Goal: Task Accomplishment & Management: Manage account settings

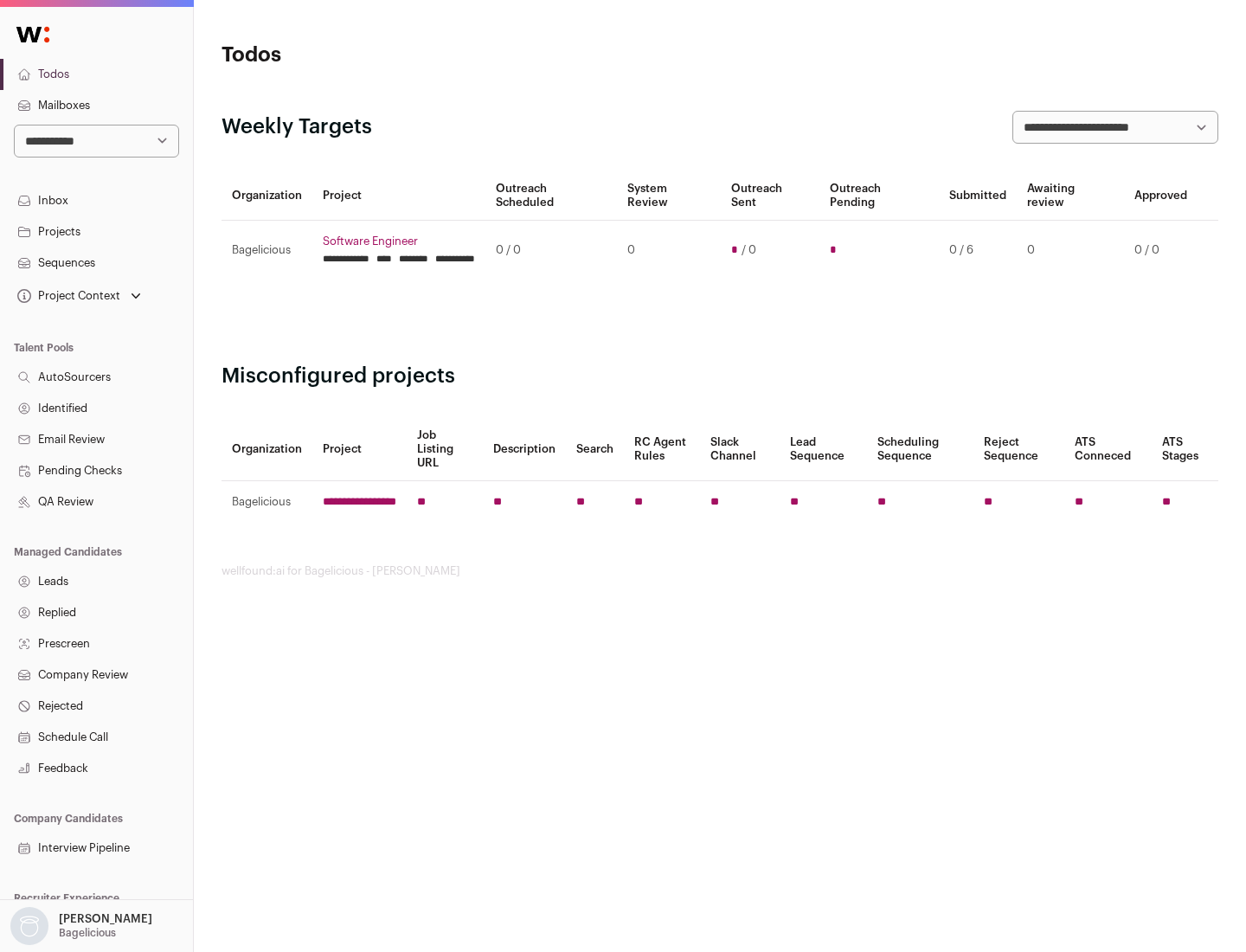
click at [96, 231] on link "Projects" at bounding box center [96, 232] width 193 height 31
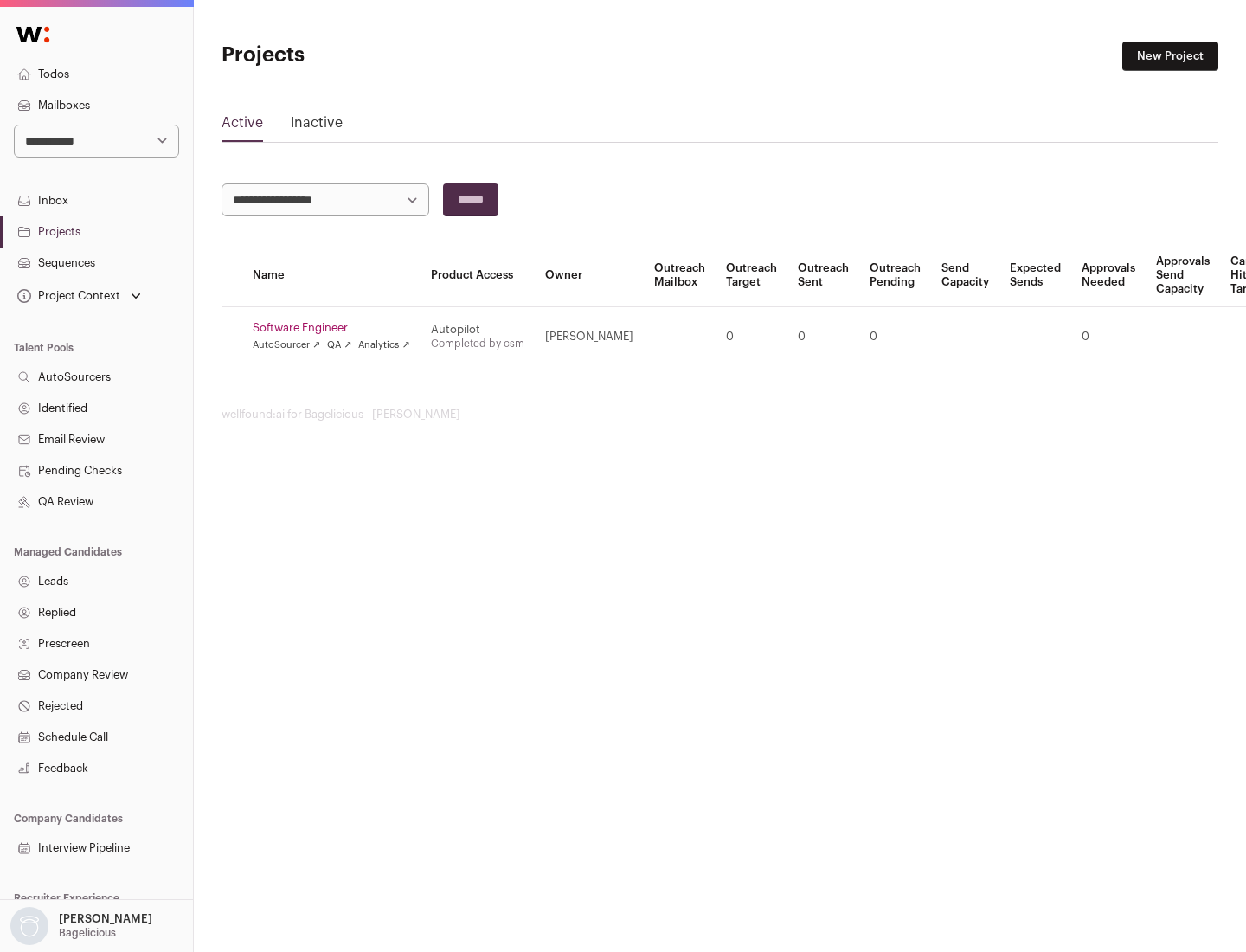
click at [337, 328] on link "Software Engineer" at bounding box center [331, 328] width 157 height 14
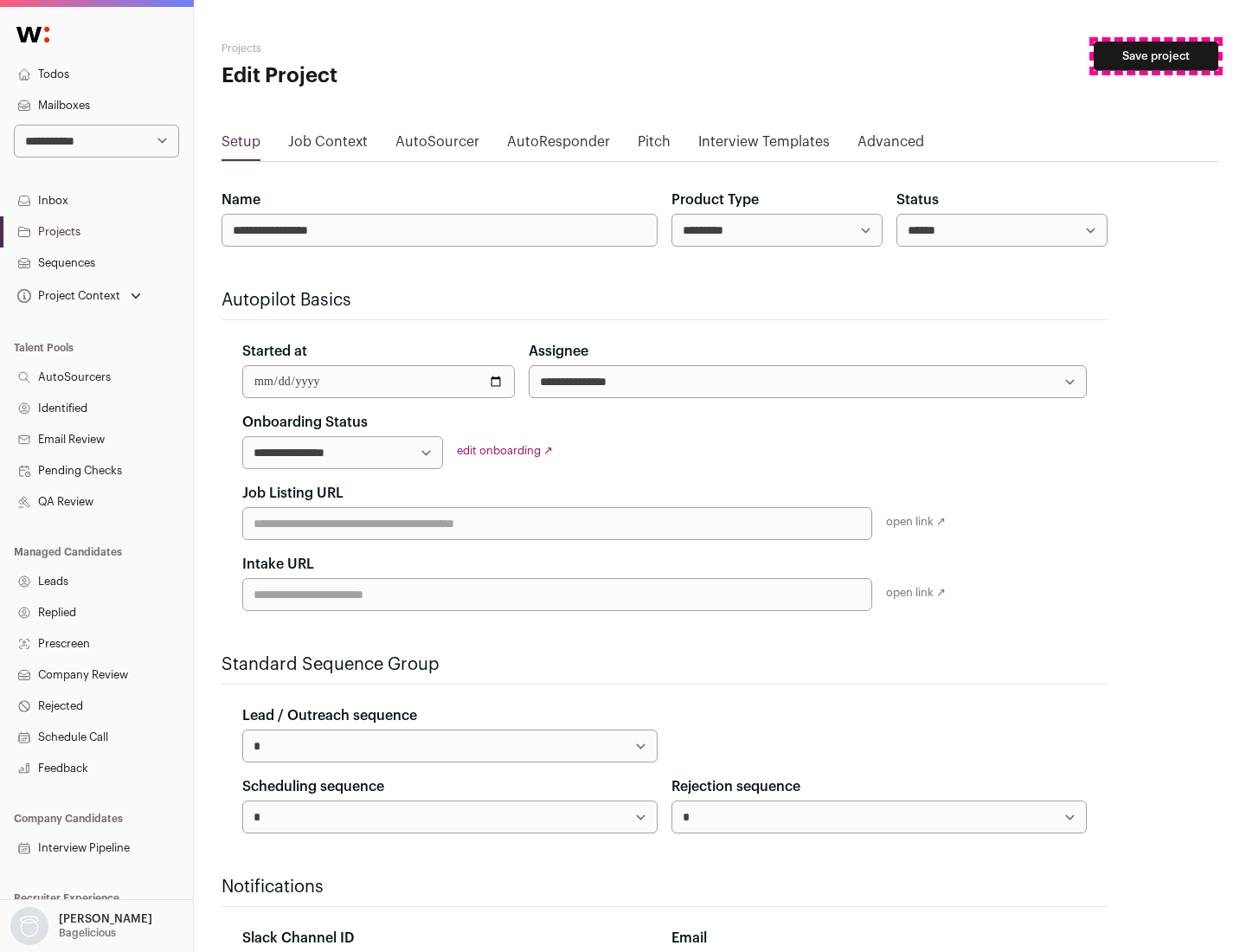
click at [1156, 56] on button "Save project" at bounding box center [1156, 57] width 125 height 30
